Goal: Task Accomplishment & Management: Manage account settings

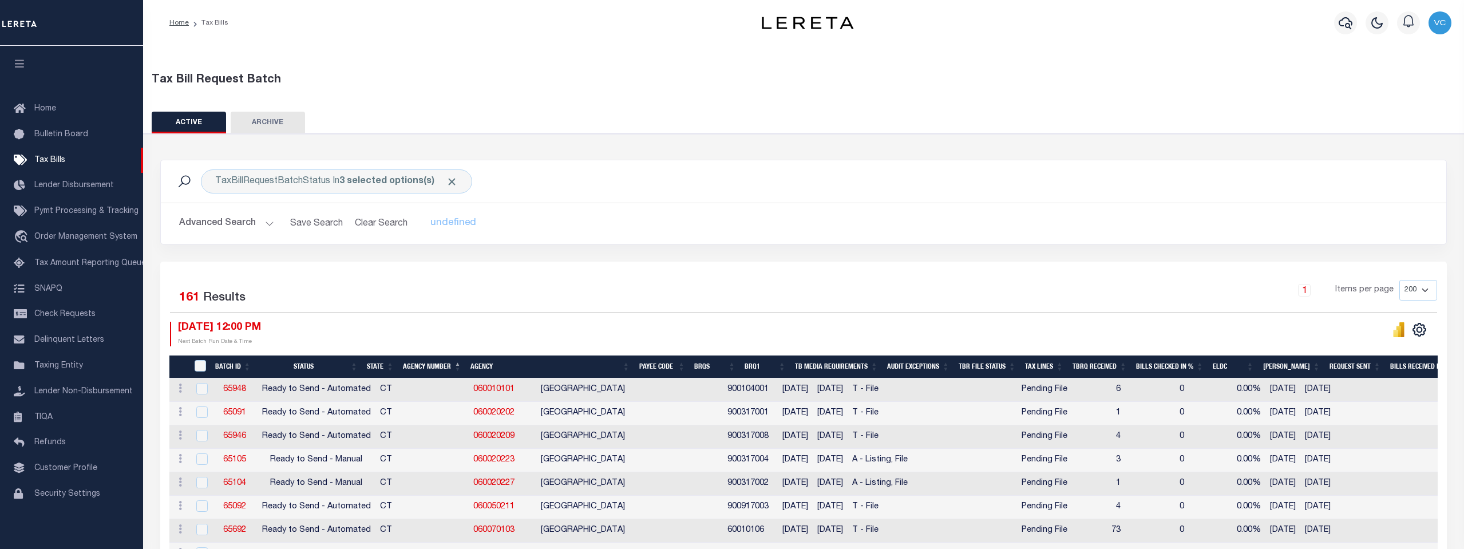
select select "200"
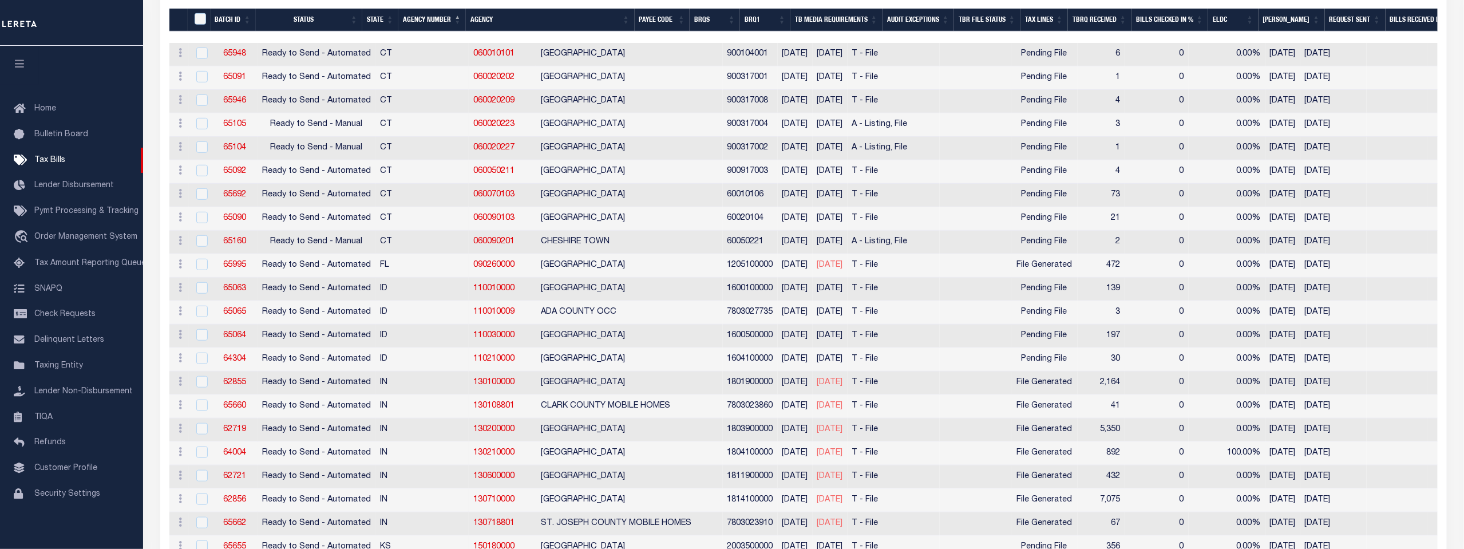
scroll to position [318, 0]
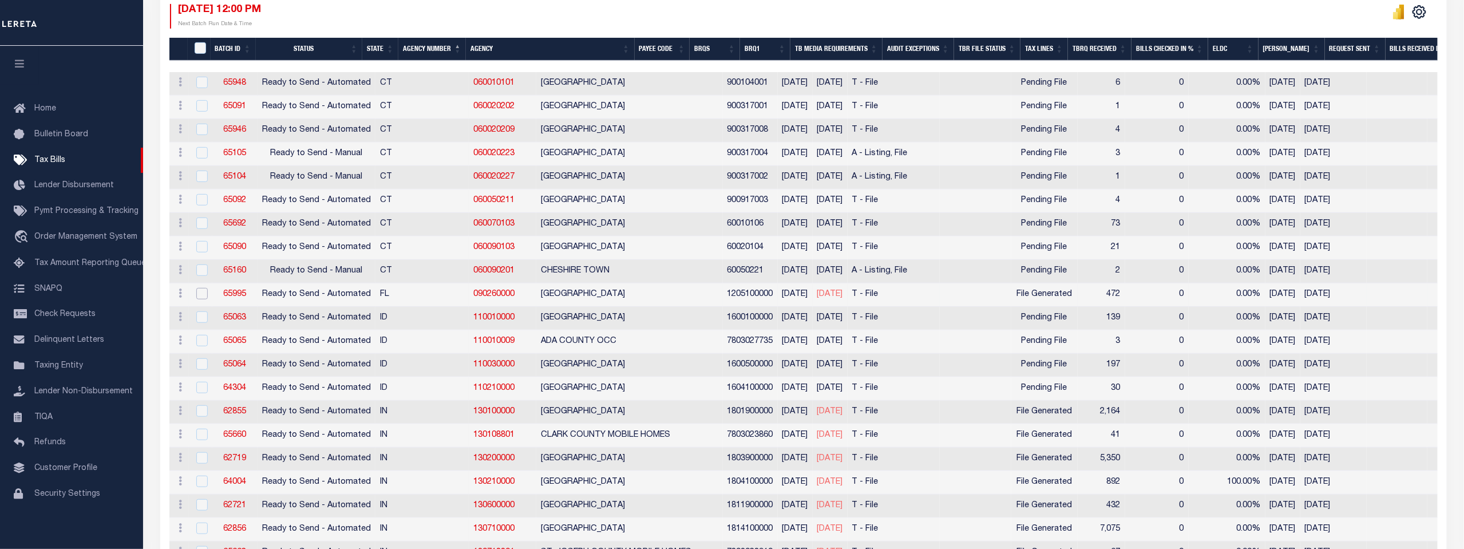
click at [202, 288] on input "checkbox" at bounding box center [201, 293] width 11 height 11
checkbox input "true"
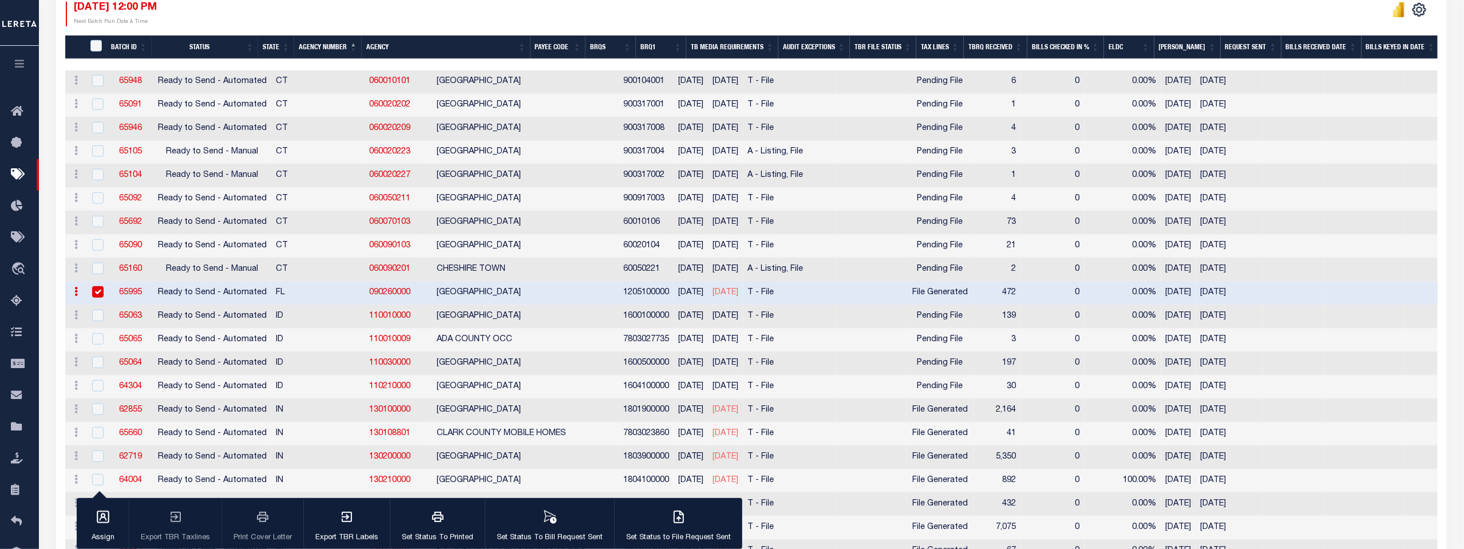
scroll to position [316, 0]
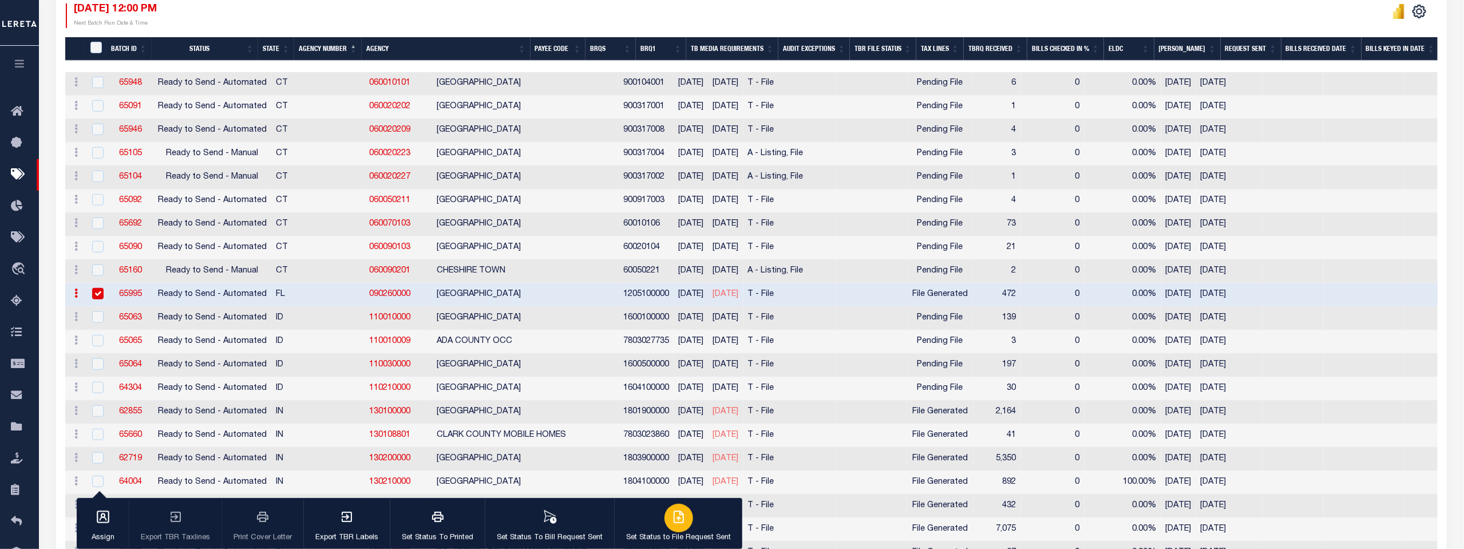
click at [677, 519] on icon "button" at bounding box center [678, 516] width 9 height 11
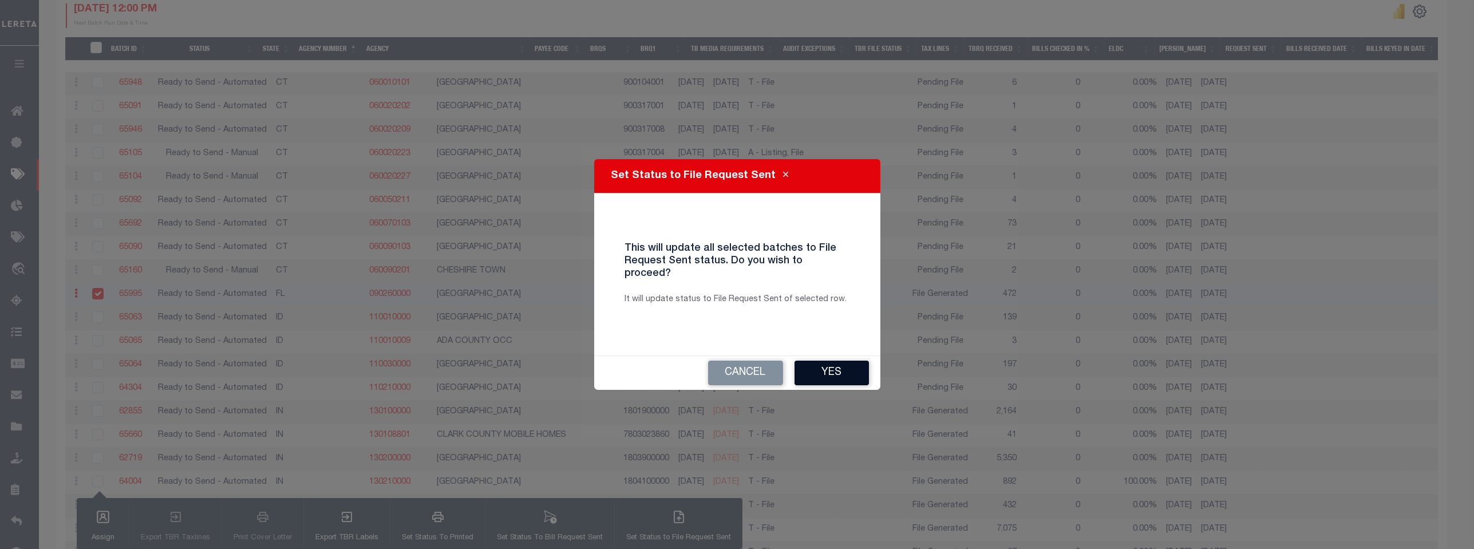
click at [820, 366] on button "Yes" at bounding box center [831, 373] width 74 height 25
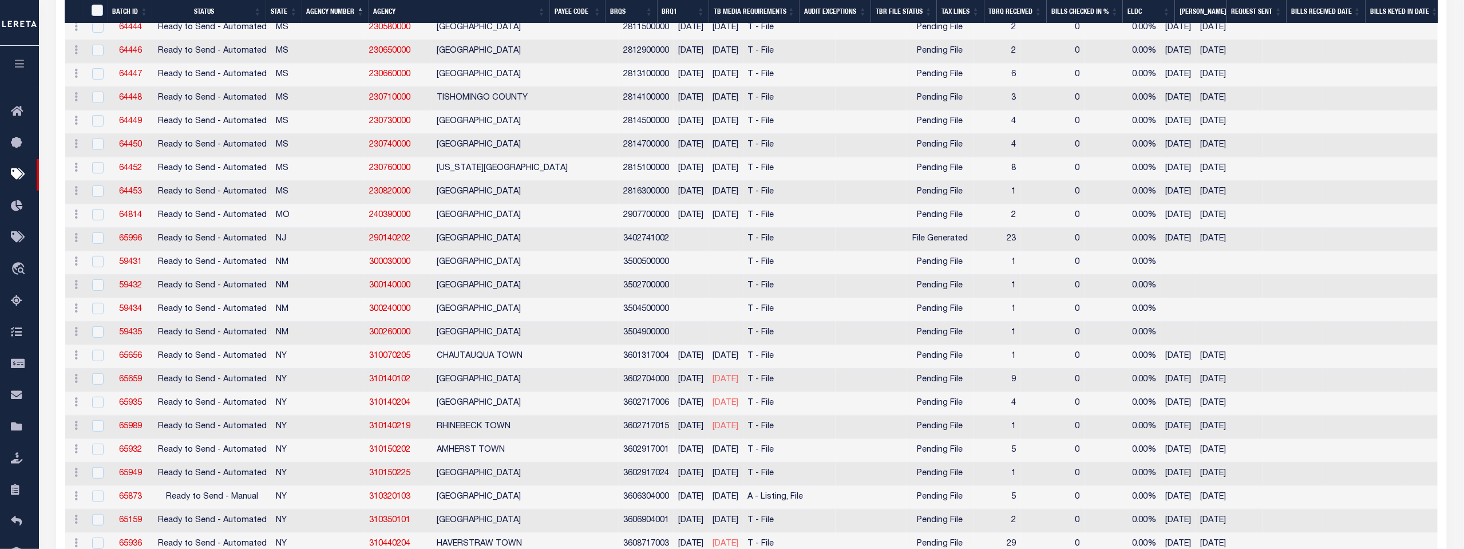
scroll to position [2798, 0]
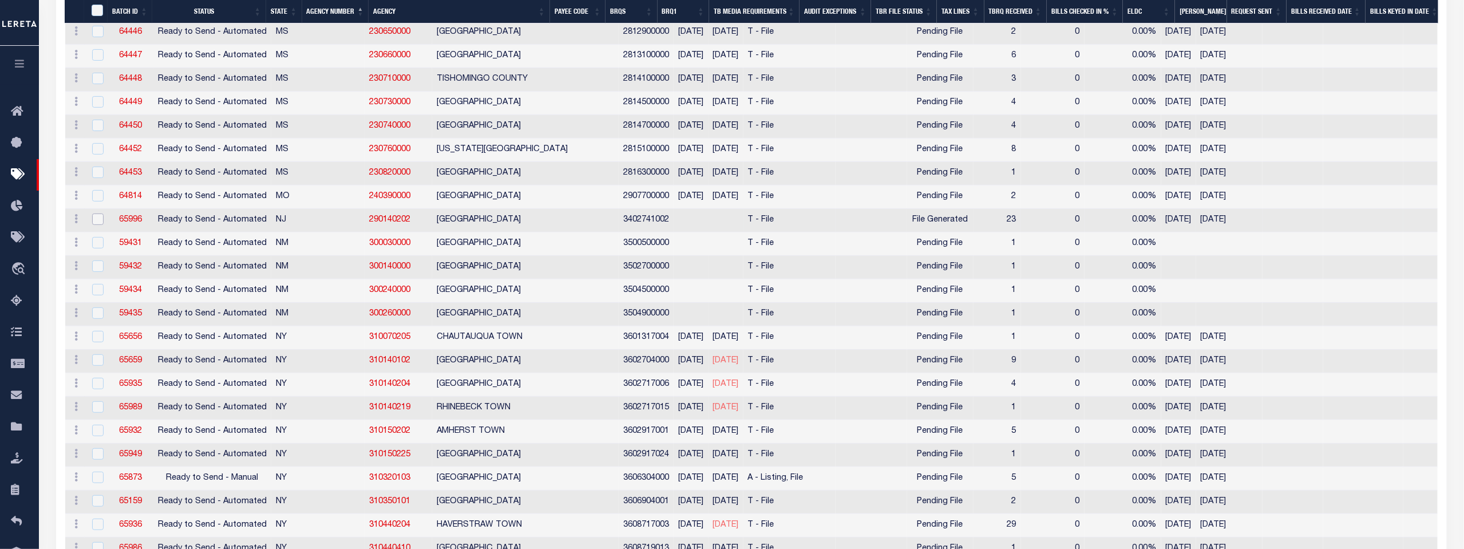
click at [98, 213] on input "checkbox" at bounding box center [97, 218] width 11 height 11
checkbox input "true"
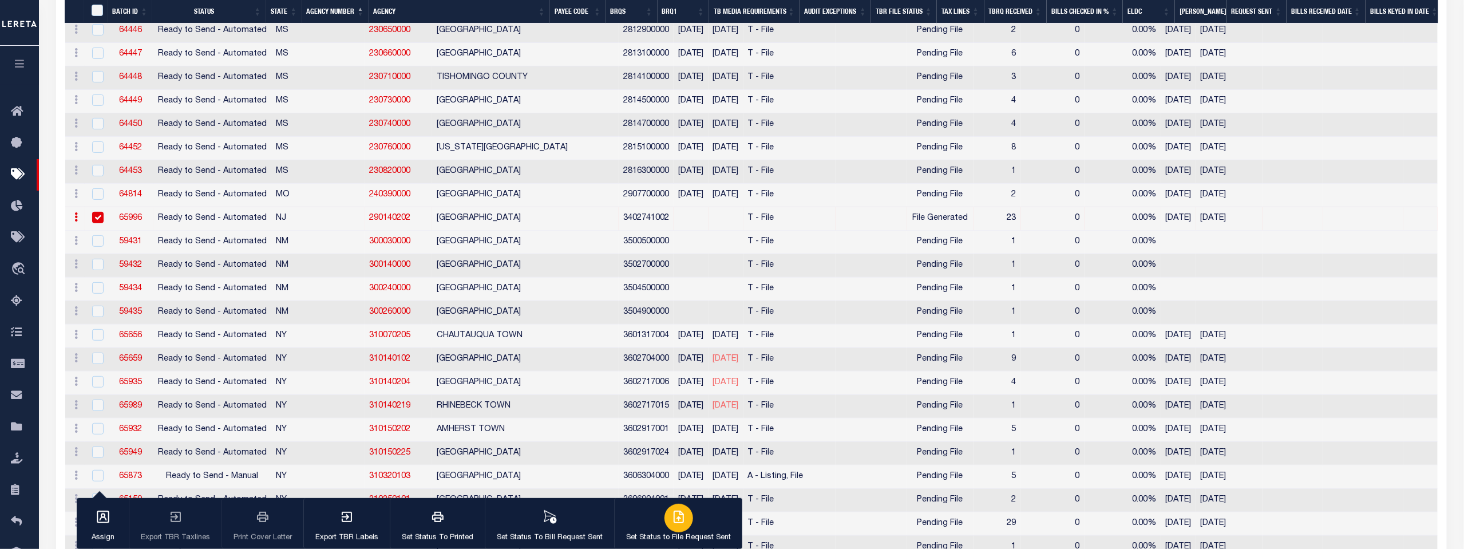
click at [674, 527] on div "button" at bounding box center [679, 518] width 29 height 29
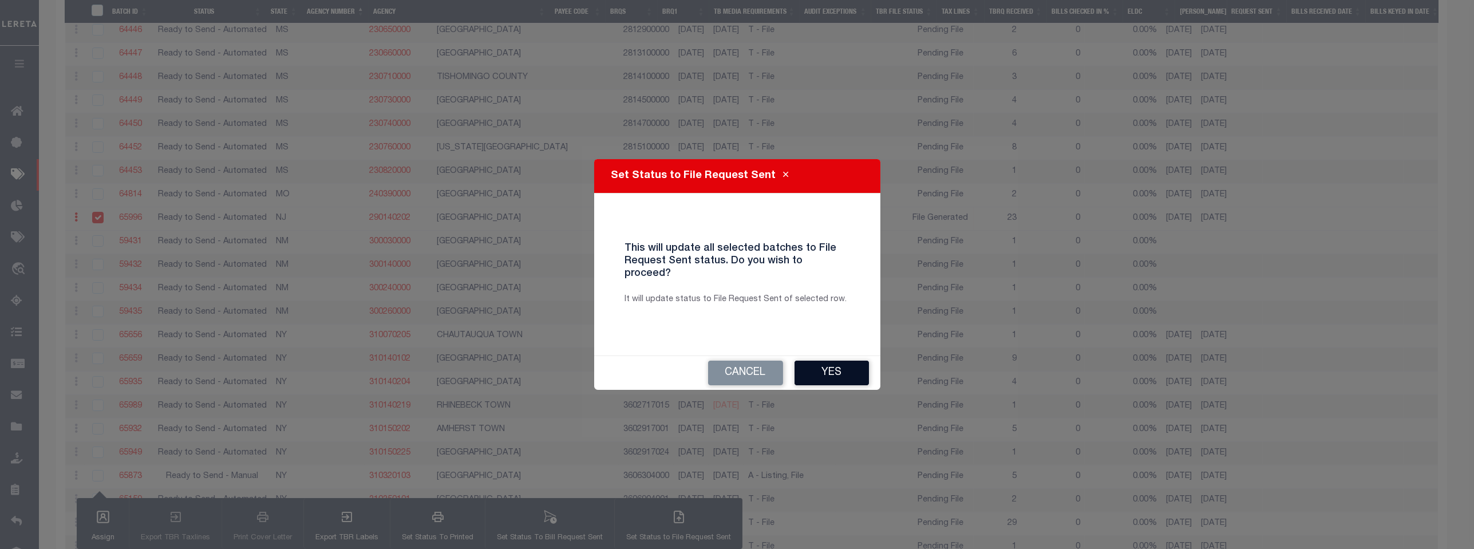
click at [831, 369] on button "Yes" at bounding box center [831, 373] width 74 height 25
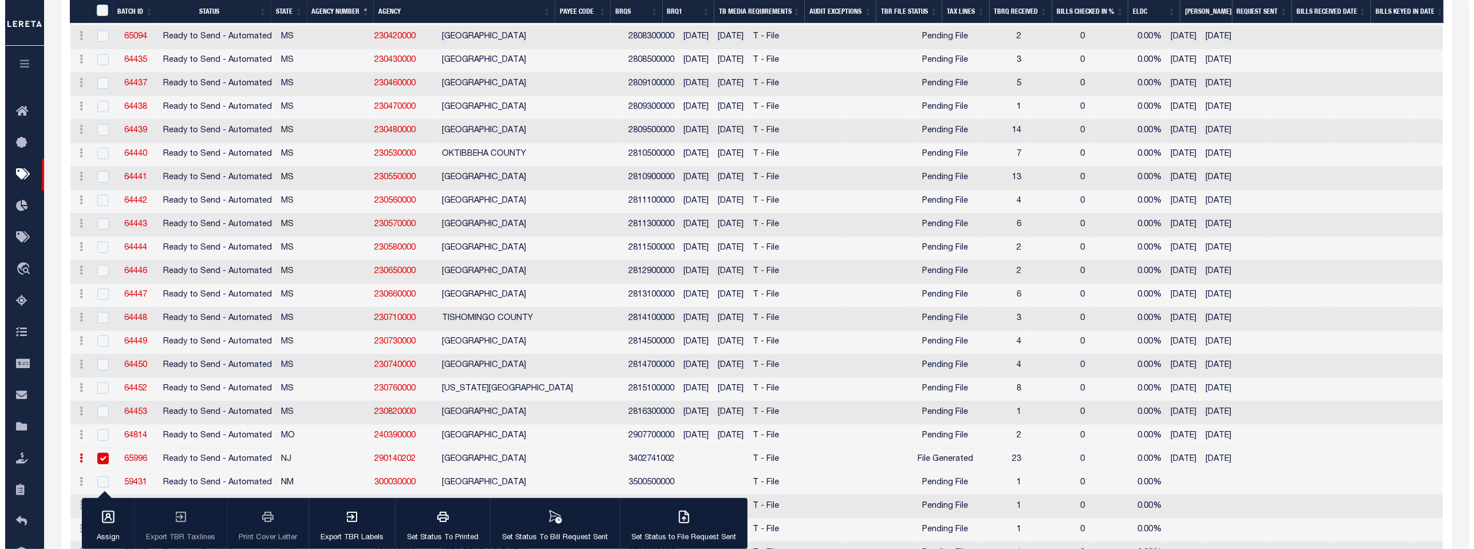
scroll to position [2734, 0]
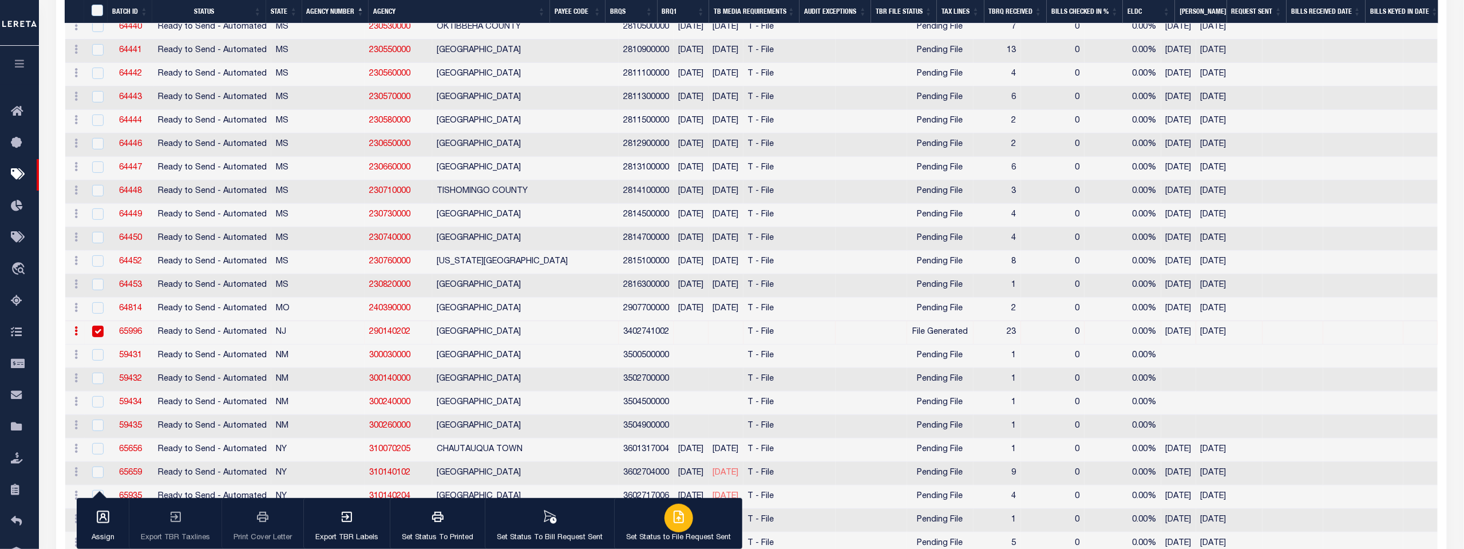
click at [677, 520] on icon "button" at bounding box center [678, 516] width 9 height 11
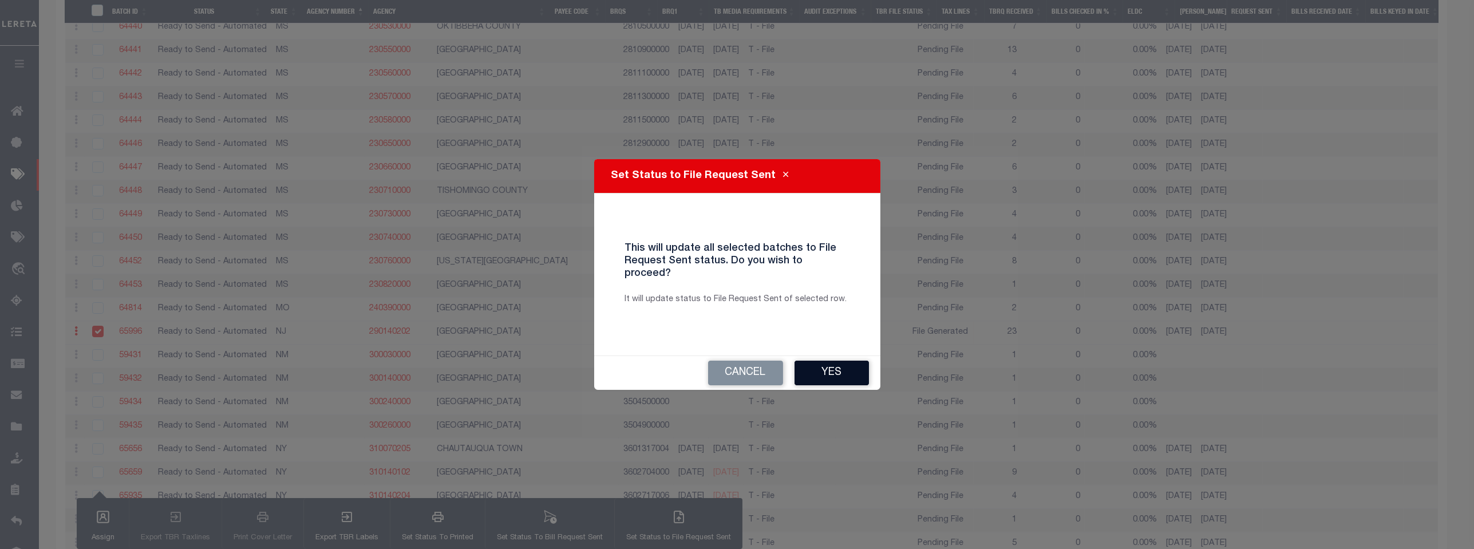
click at [824, 366] on button "Yes" at bounding box center [831, 373] width 74 height 25
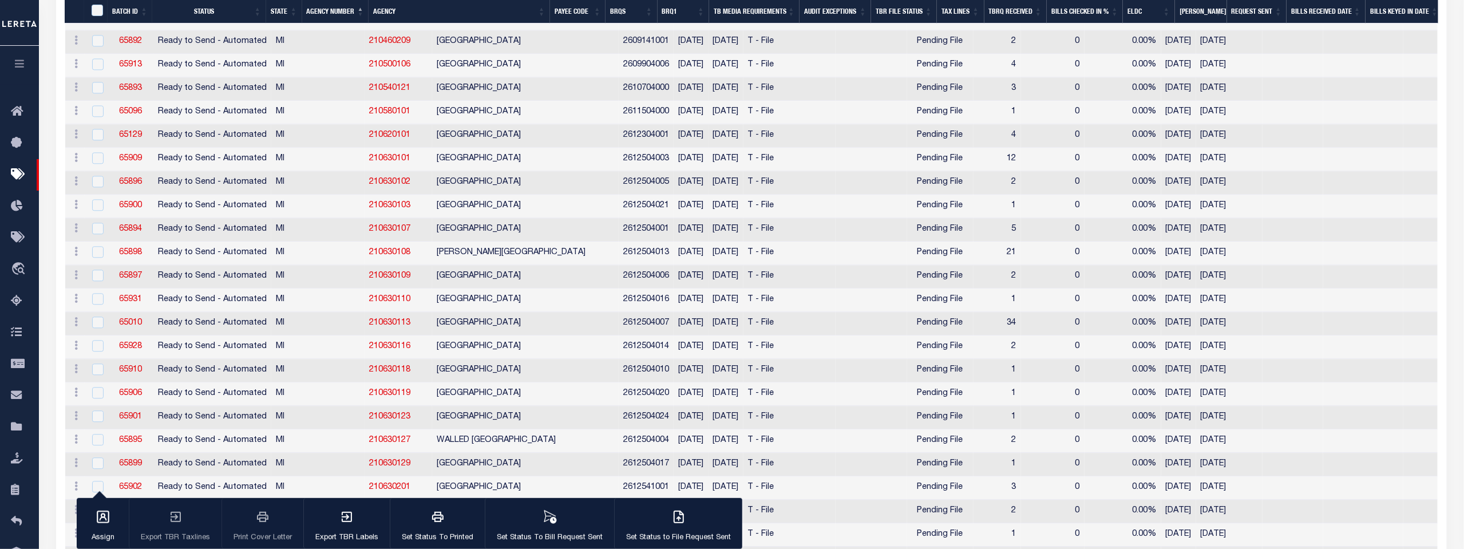
scroll to position [1501, 0]
